Goal: Use online tool/utility: Utilize a website feature to perform a specific function

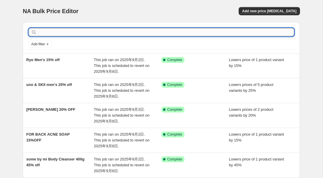
click at [105, 32] on input "text" at bounding box center [166, 32] width 256 height 8
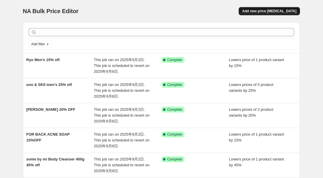
click at [274, 10] on span "Add new price [MEDICAL_DATA]" at bounding box center [269, 11] width 54 height 5
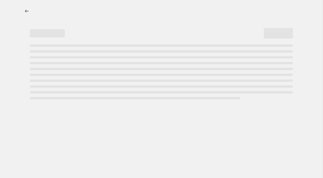
select select "percentage"
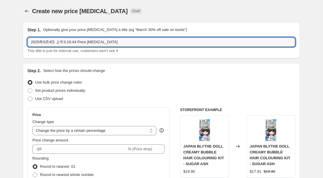
drag, startPoint x: 134, startPoint y: 44, endPoint x: 23, endPoint y: 42, distance: 111.0
click at [23, 42] on div "Step 1. Optionally give your price [MEDICAL_DATA] a title (eg "March 30% off sa…" at bounding box center [161, 40] width 277 height 36
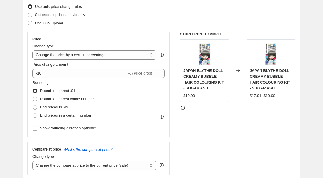
scroll to position [87, 0]
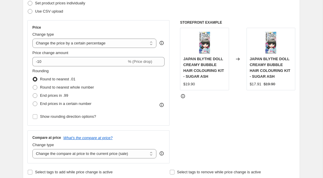
type input "DR.JART DERMASK 30% off"
click at [71, 68] on fieldset "Rounding Round to nearest .01 Round to nearest whole number End prices in .99 E…" at bounding box center [63, 88] width 62 height 40
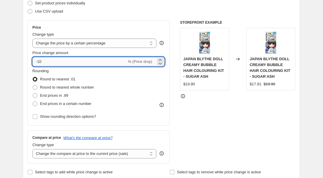
click at [70, 64] on input "-10" at bounding box center [79, 61] width 94 height 9
type input "-1"
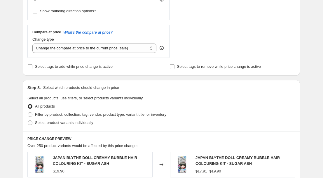
scroll to position [194, 0]
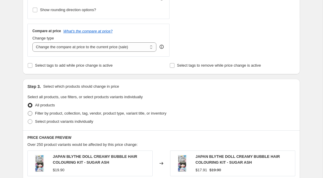
type input "-30"
click at [31, 113] on span at bounding box center [30, 113] width 5 height 5
click at [28, 111] on input "Filter by product, collection, tag, vendor, product type, variant title, or inv…" at bounding box center [28, 111] width 0 height 0
radio input "true"
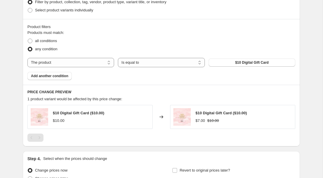
scroll to position [313, 0]
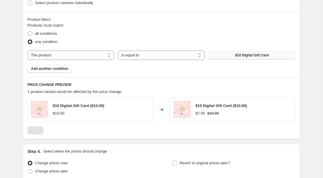
click at [219, 56] on button "$10 Digital Gift Card" at bounding box center [252, 55] width 87 height 8
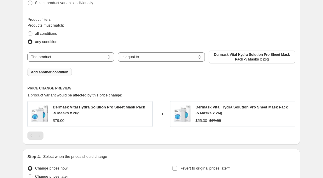
click at [53, 73] on span "Add another condition" at bounding box center [49, 72] width 37 height 5
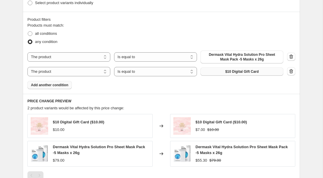
click at [217, 73] on button "$10 Digital Gift Card" at bounding box center [242, 71] width 83 height 8
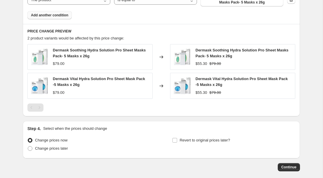
scroll to position [415, 0]
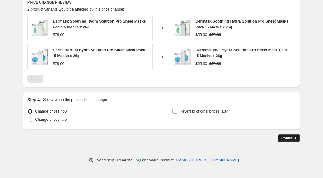
click at [293, 136] on span "Continue" at bounding box center [289, 138] width 15 height 5
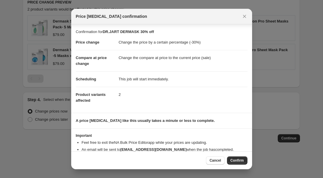
scroll to position [14, 0]
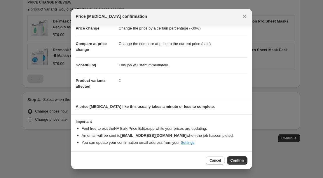
click at [237, 160] on span "Confirm" at bounding box center [237, 160] width 13 height 5
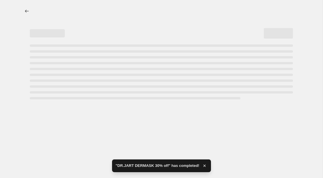
select select "percentage"
